Goal: Entertainment & Leisure: Consume media (video, audio)

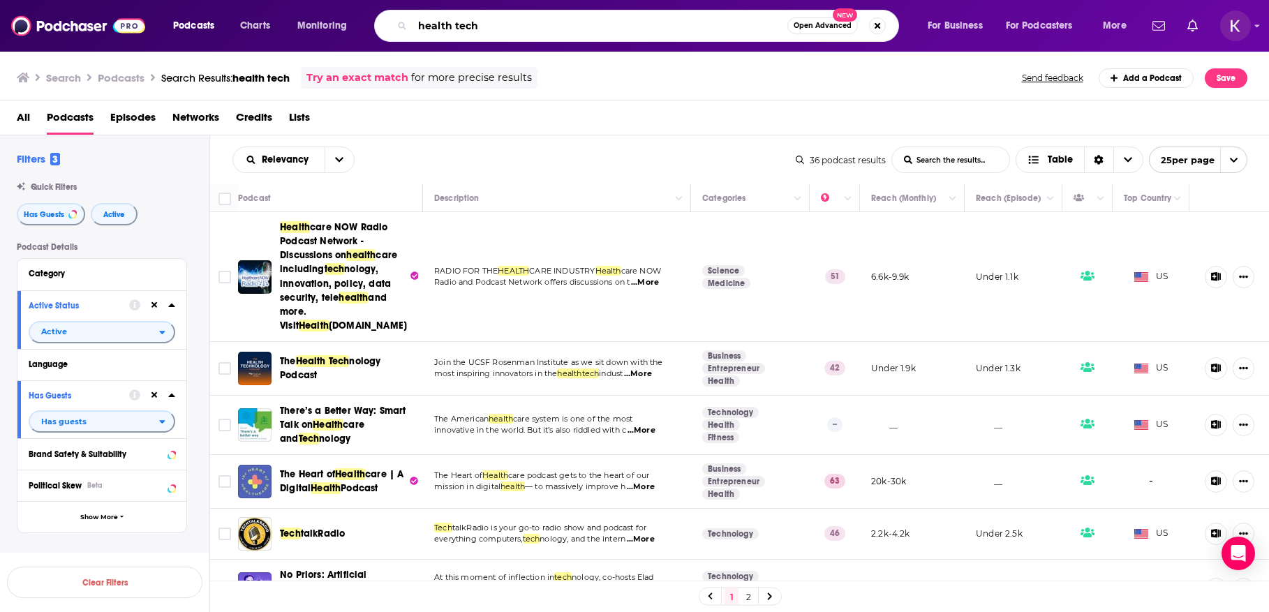
drag, startPoint x: 494, startPoint y: 30, endPoint x: 373, endPoint y: 32, distance: 120.8
click at [385, 36] on div "health tech Open Advanced New" at bounding box center [636, 26] width 525 height 32
drag, startPoint x: 491, startPoint y: 24, endPoint x: 404, endPoint y: 17, distance: 86.9
click at [404, 17] on div "health tech Open Advanced New" at bounding box center [636, 26] width 525 height 32
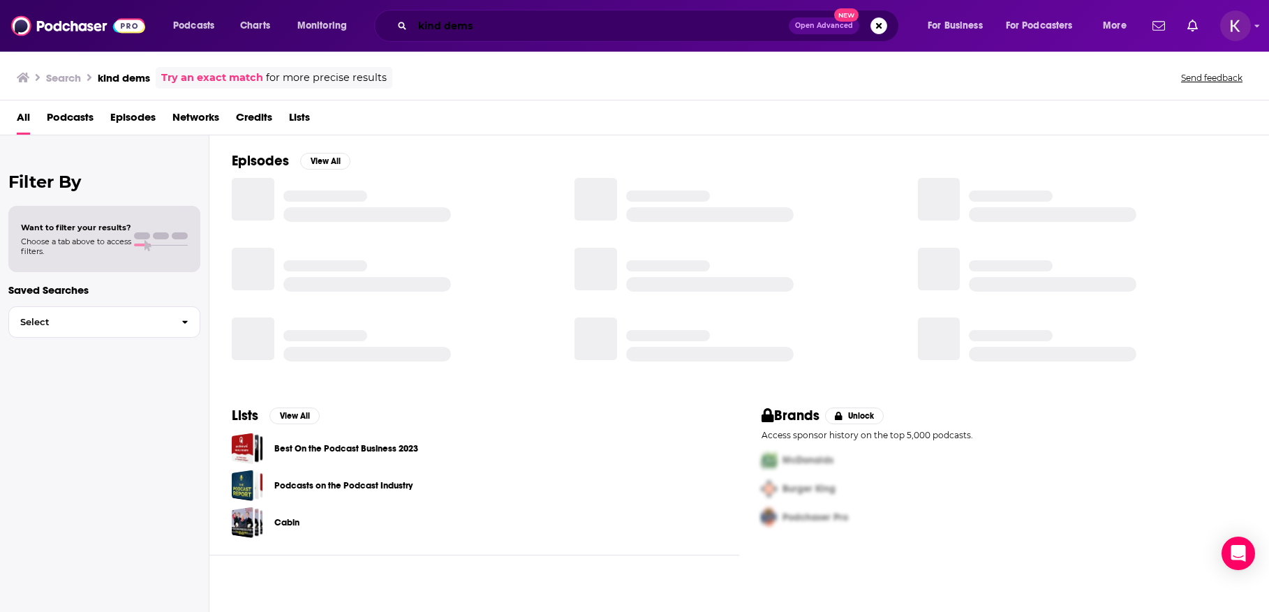
click at [438, 22] on input "kind dems" at bounding box center [601, 26] width 376 height 22
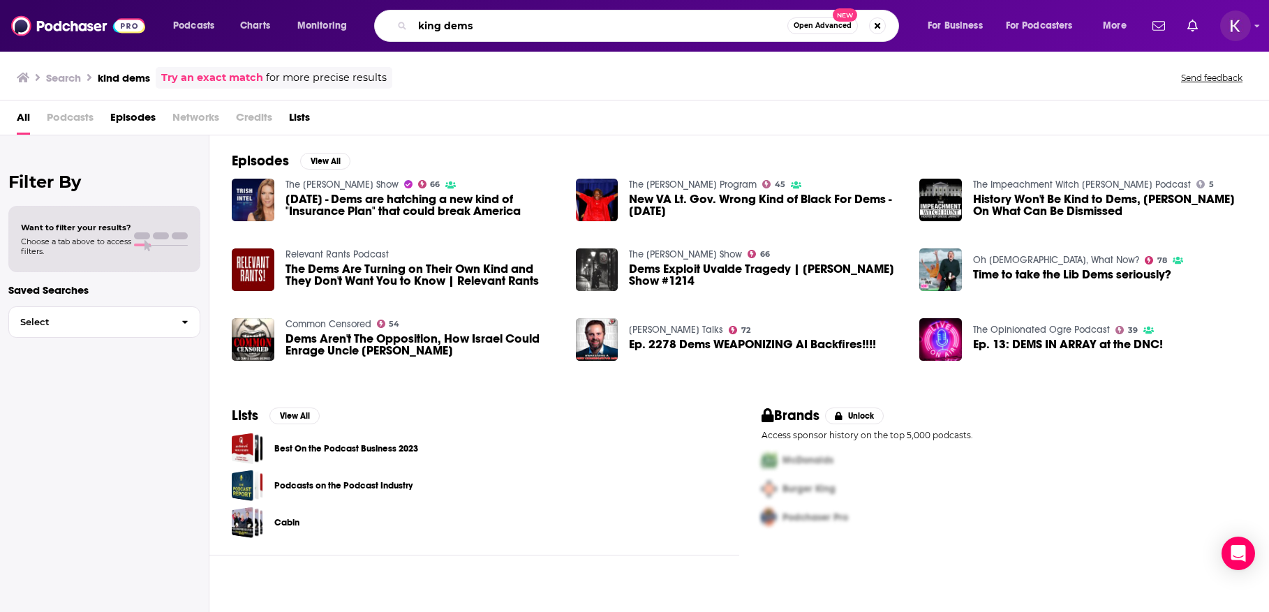
type input "king dems"
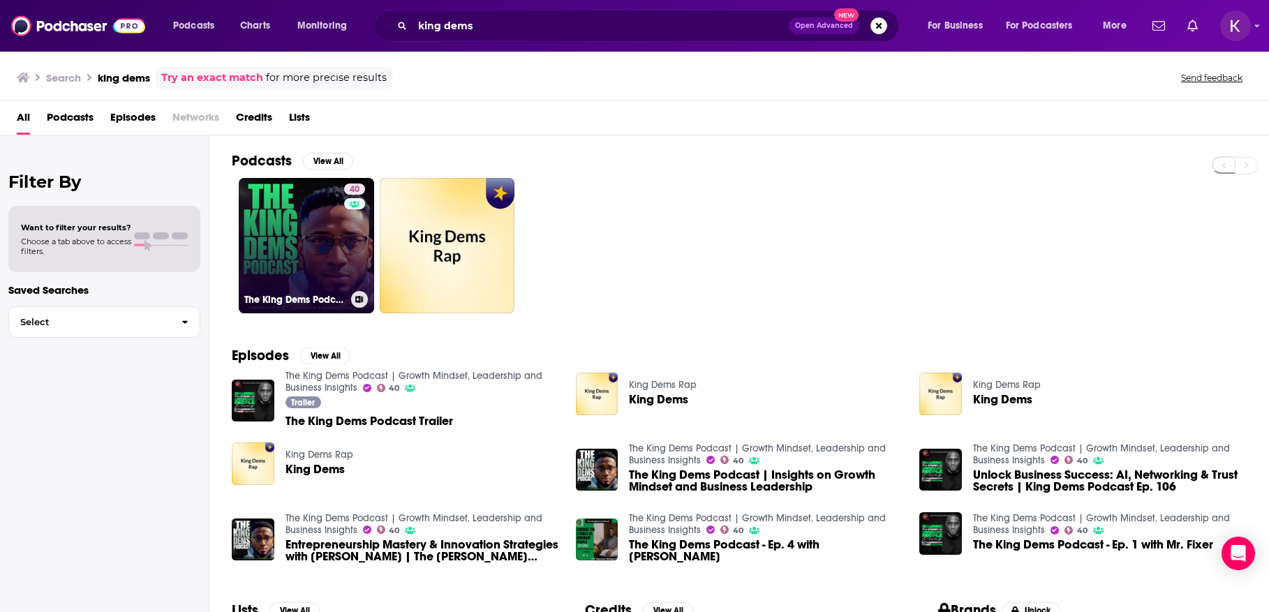
click at [309, 250] on link "40 The King Dems Podcast | Growth Mindset, Leadership and Business Insights" at bounding box center [306, 245] width 135 height 135
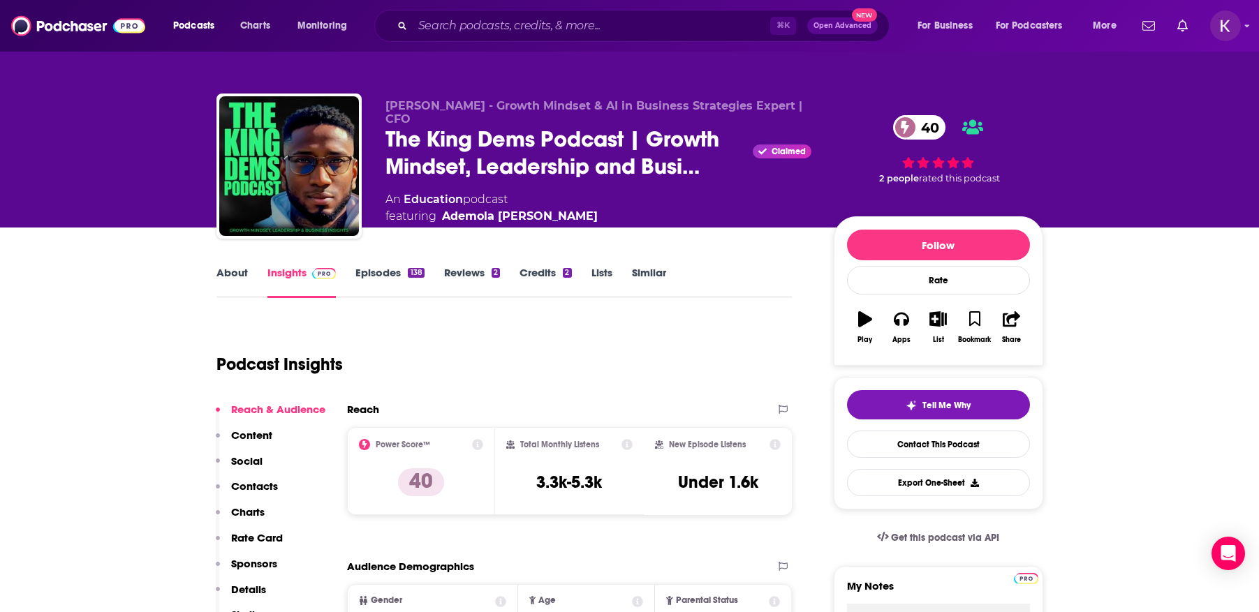
click at [220, 276] on link "About" at bounding box center [231, 282] width 31 height 32
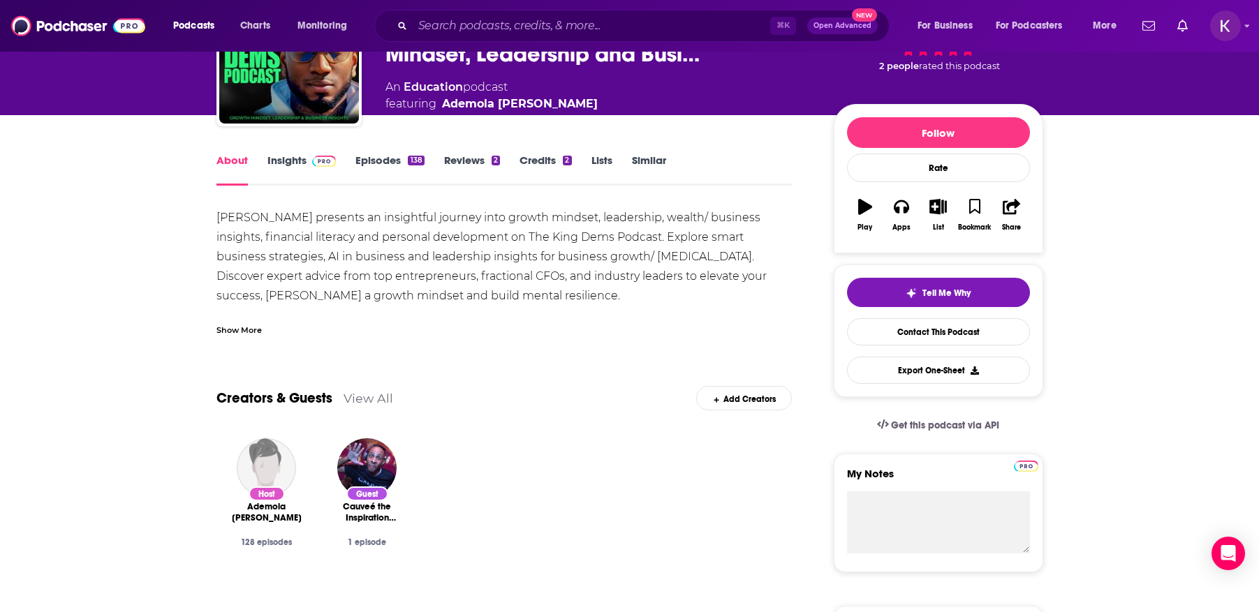
scroll to position [115, 0]
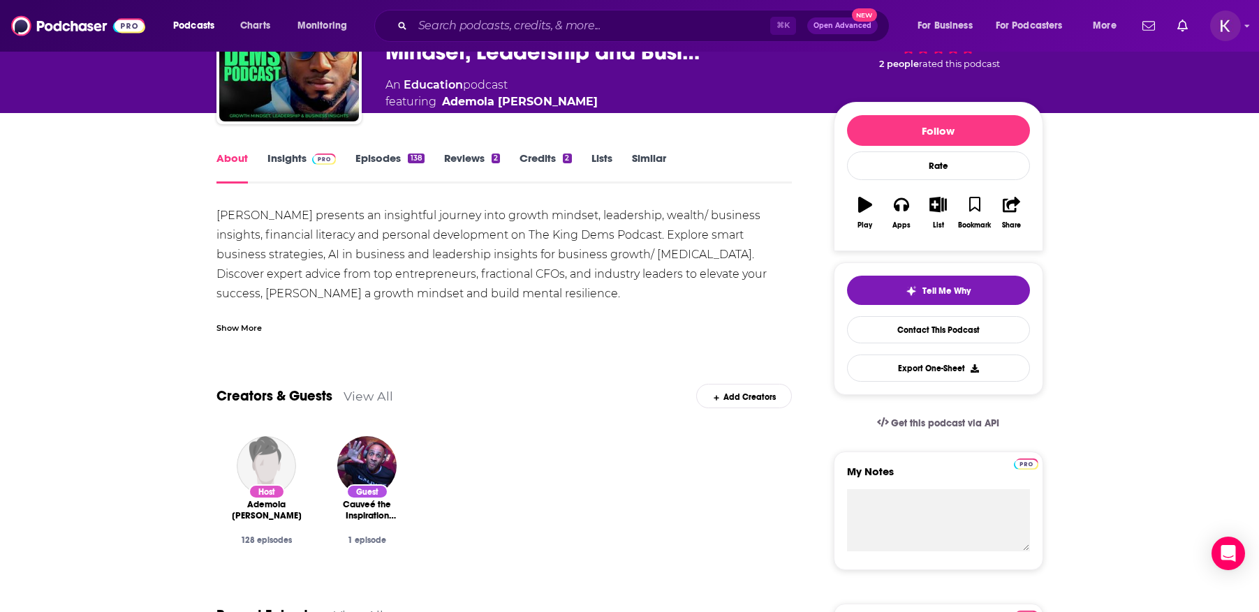
click at [286, 161] on link "Insights" at bounding box center [301, 168] width 69 height 32
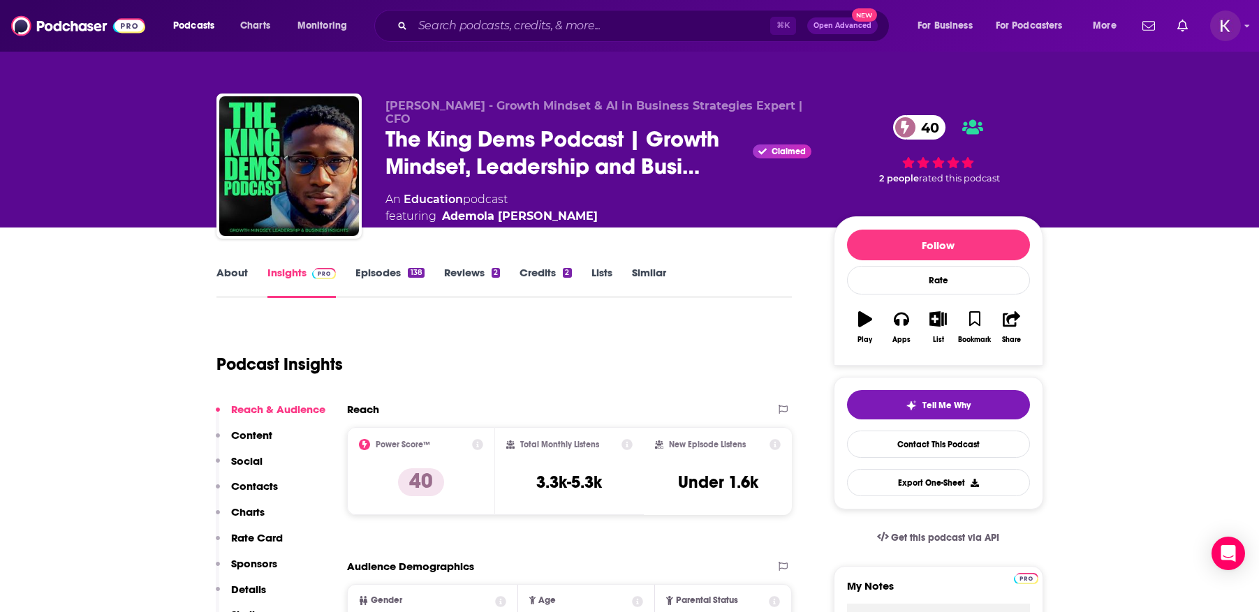
click at [383, 274] on link "Episodes 138" at bounding box center [389, 282] width 68 height 32
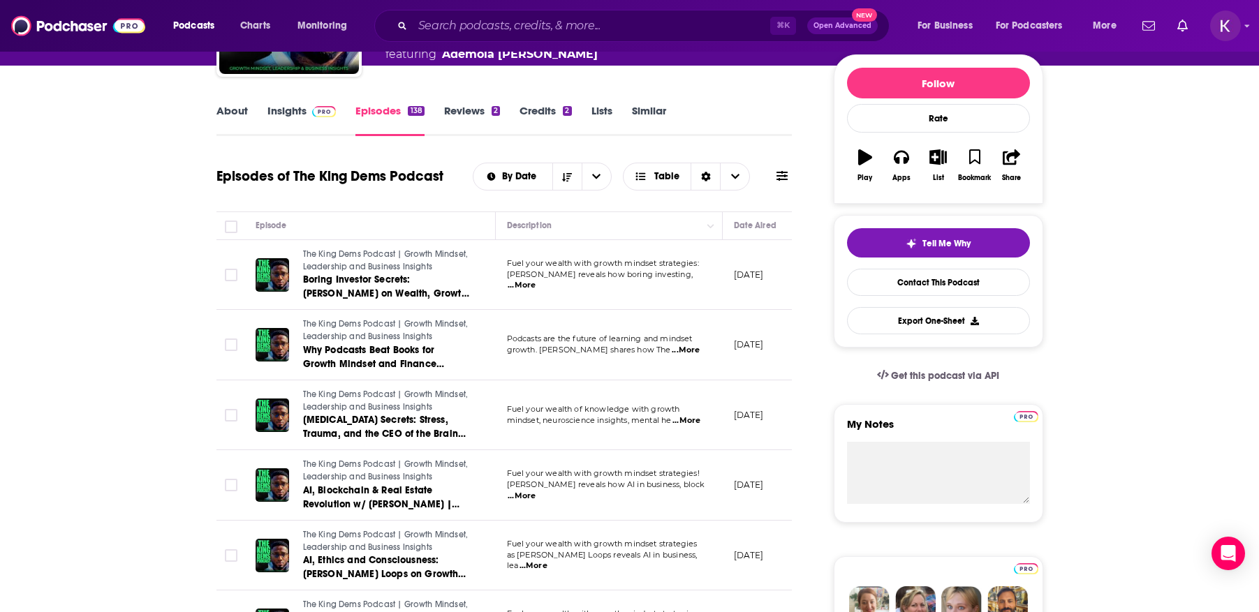
scroll to position [159, 0]
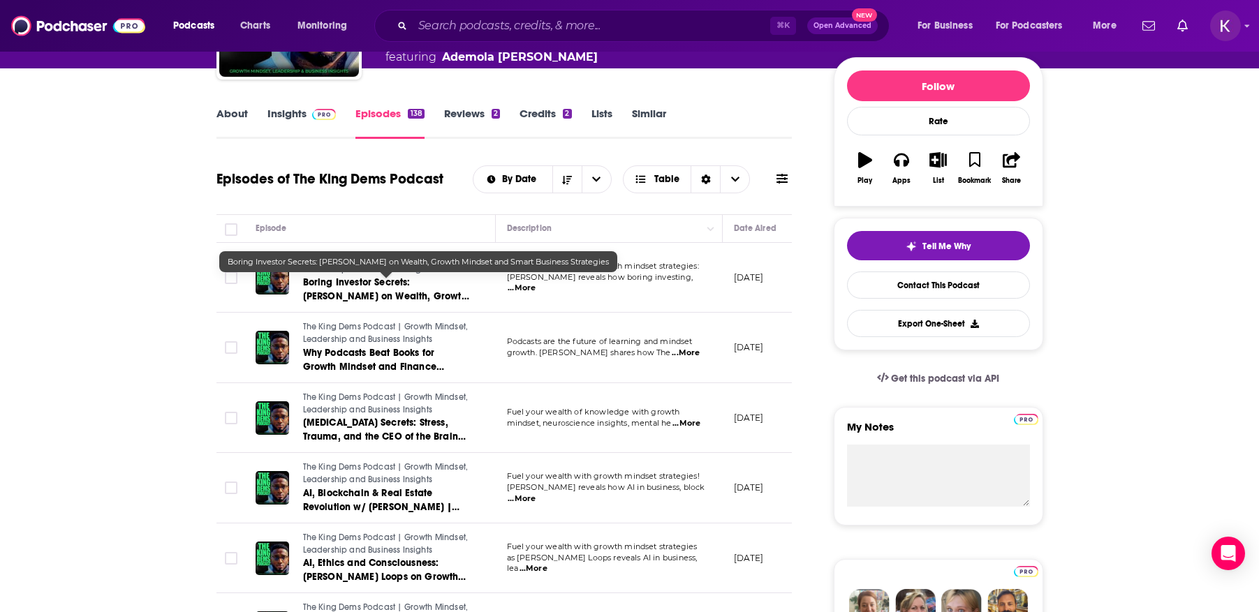
click at [364, 282] on span "Boring Investor Secrets: [PERSON_NAME] on Wealth, Growth Mindset and Smart Busi…" at bounding box center [386, 303] width 166 height 54
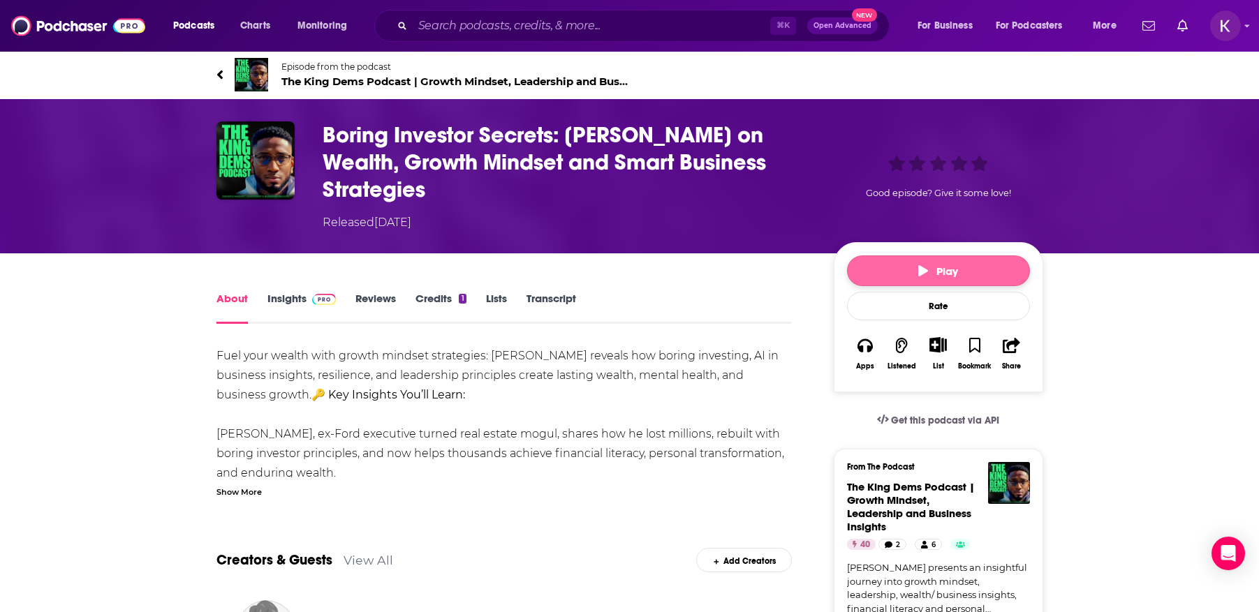
click at [910, 256] on button "Play" at bounding box center [938, 271] width 183 height 31
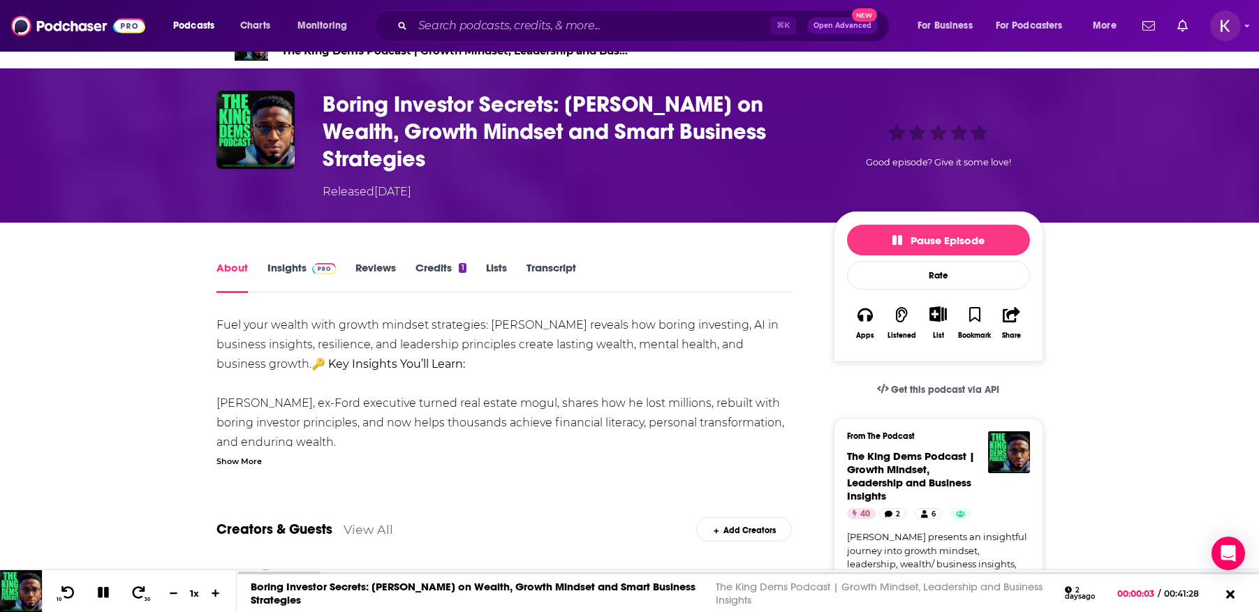
scroll to position [54, 0]
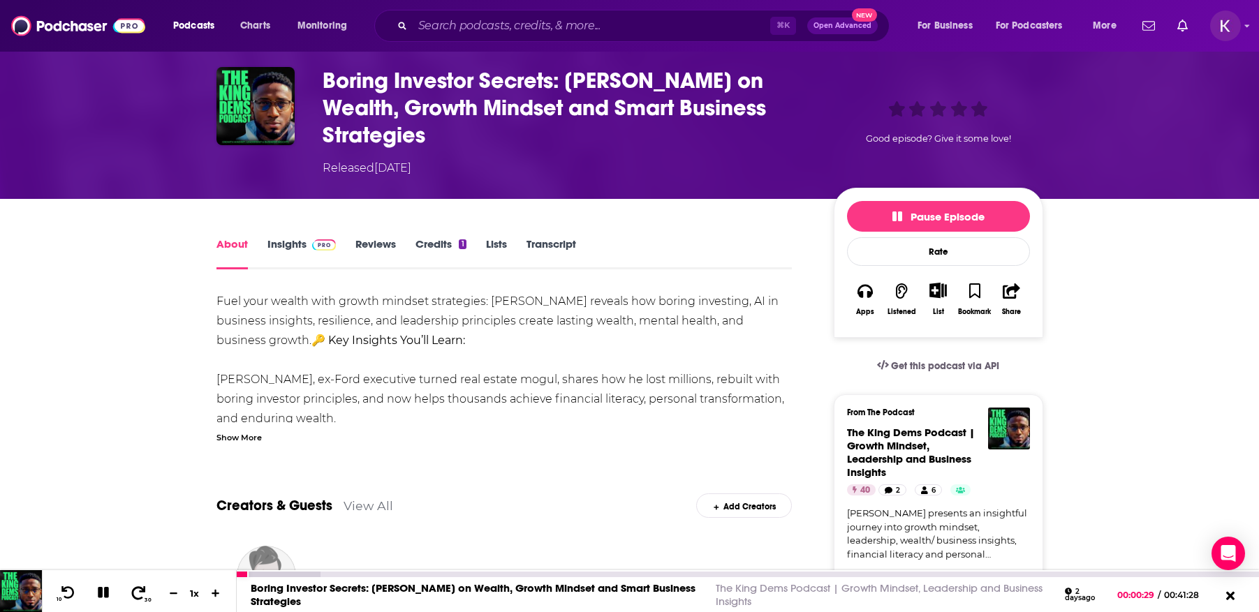
click at [142, 593] on icon at bounding box center [138, 593] width 17 height 14
click at [103, 595] on icon at bounding box center [103, 592] width 11 height 11
